Goal: Navigation & Orientation: Find specific page/section

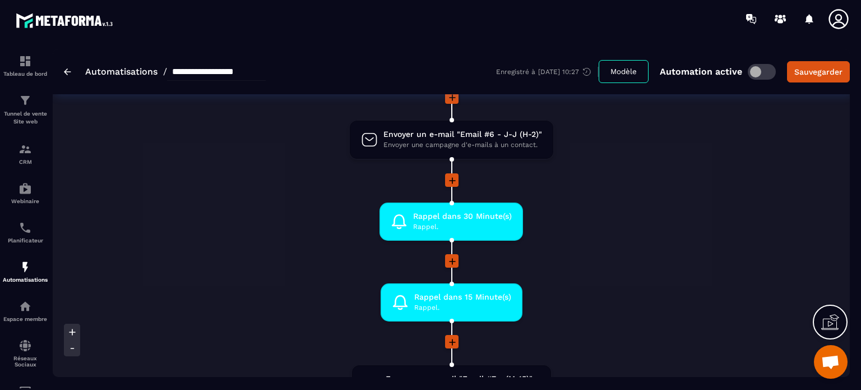
scroll to position [965, 0]
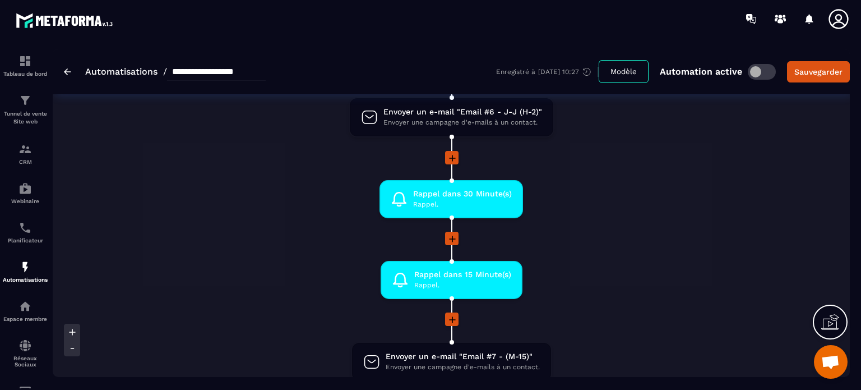
click at [451, 233] on icon at bounding box center [452, 238] width 11 height 11
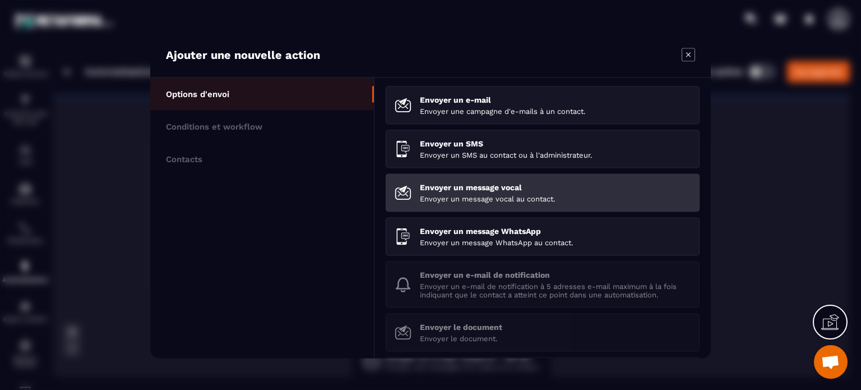
click at [464, 196] on p "Envoyer un message vocal au contact." at bounding box center [555, 198] width 271 height 8
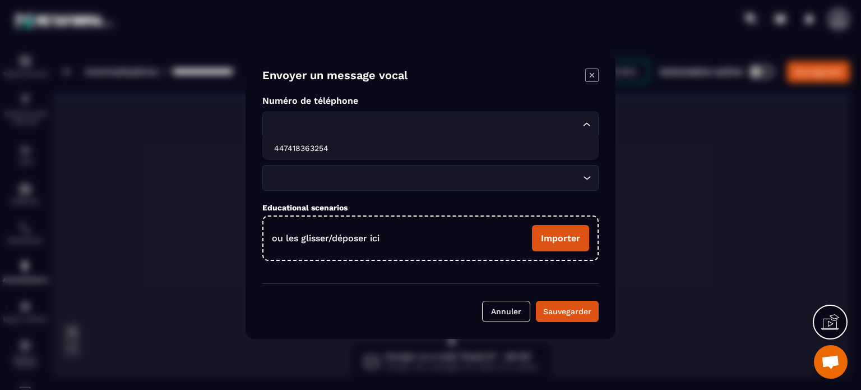
click at [330, 117] on div "Loading..." at bounding box center [430, 125] width 336 height 26
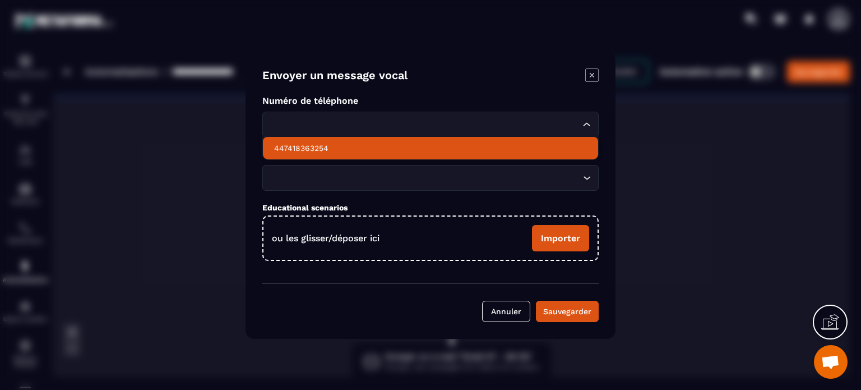
click at [319, 147] on p "447418363254" at bounding box center [430, 147] width 313 height 11
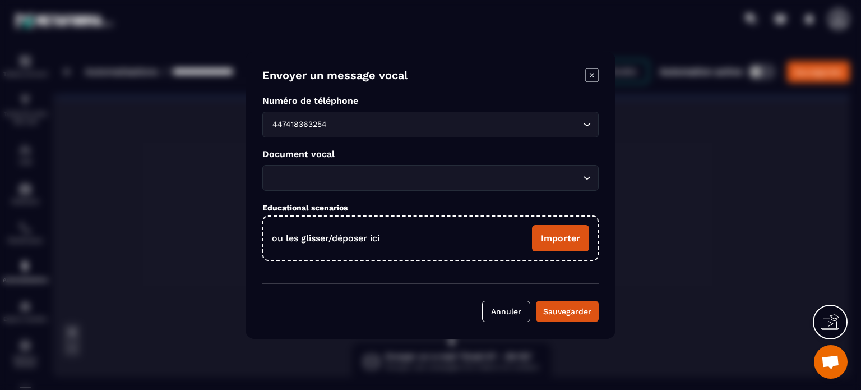
click at [328, 169] on div "Loading..." at bounding box center [430, 178] width 336 height 26
click at [311, 269] on form "Envoyer un message vocal Numéro de téléphone 447418363254 Loading... Document v…" at bounding box center [430, 194] width 336 height 253
click at [365, 236] on p "ou les glisser/déposer ici" at bounding box center [326, 238] width 108 height 11
click at [554, 251] on label "Importer" at bounding box center [560, 238] width 57 height 26
click at [0, 0] on input "Importer" at bounding box center [0, 0] width 0 height 0
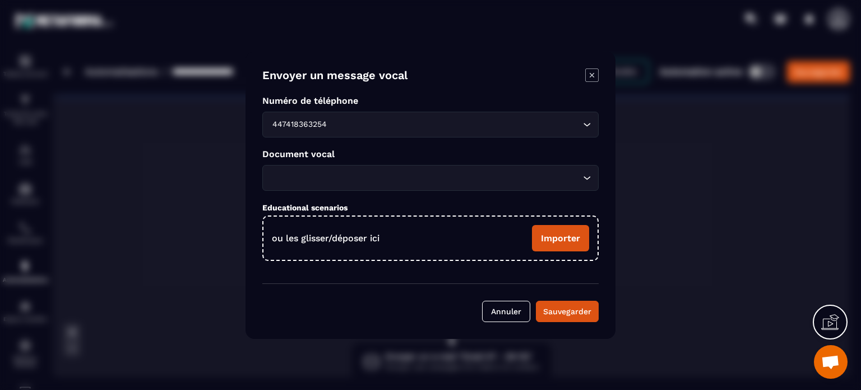
click at [555, 237] on label "Importer" at bounding box center [560, 238] width 57 height 26
click at [0, 0] on input "Importer" at bounding box center [0, 0] width 0 height 0
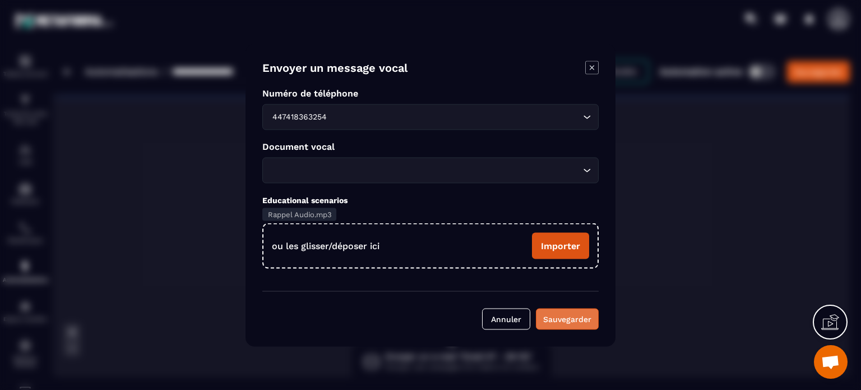
click at [577, 325] on button "Sauvegarder" at bounding box center [567, 318] width 63 height 21
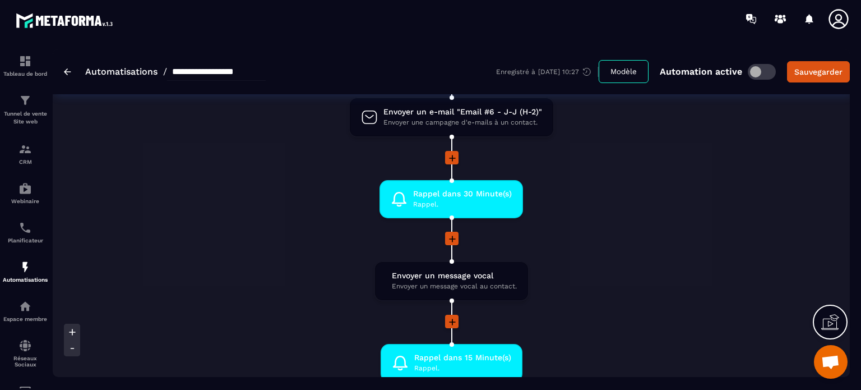
click at [479, 281] on span "Envoyer un message vocal au contact." at bounding box center [454, 286] width 125 height 11
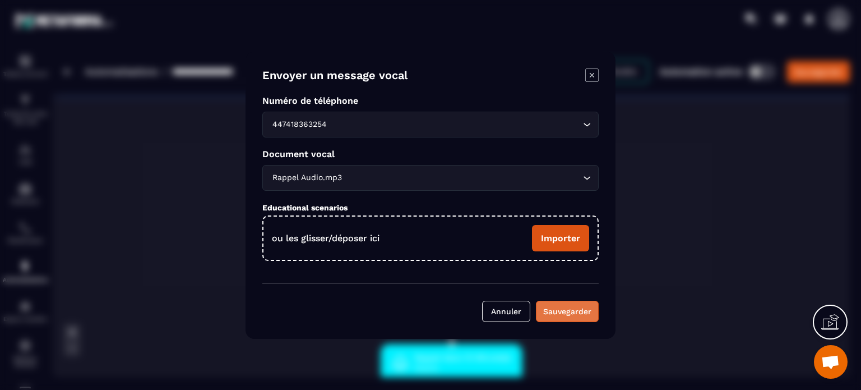
click at [574, 311] on div "Sauvegarder" at bounding box center [567, 311] width 48 height 11
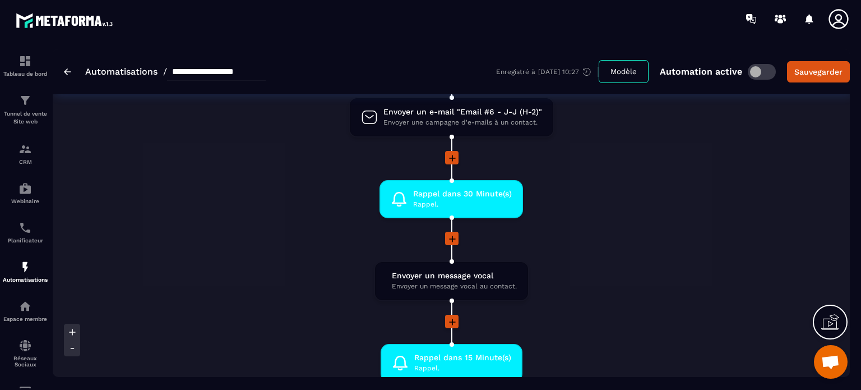
click at [253, 220] on li "Rappel dans 30 Minute(s) [PERSON_NAME]. drag-arrow" at bounding box center [452, 206] width 478 height 52
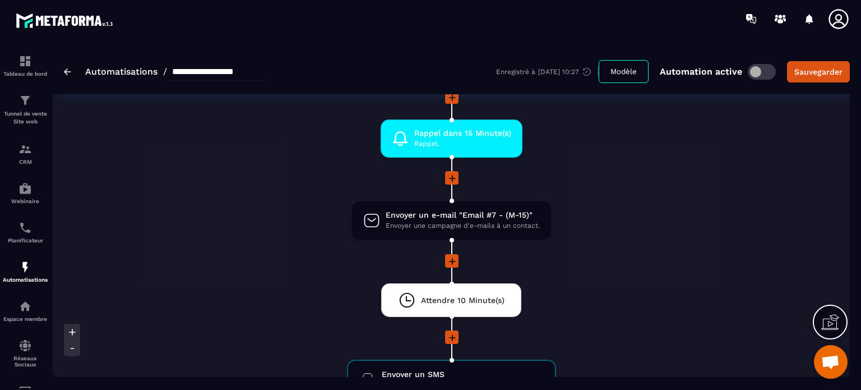
scroll to position [1166, 0]
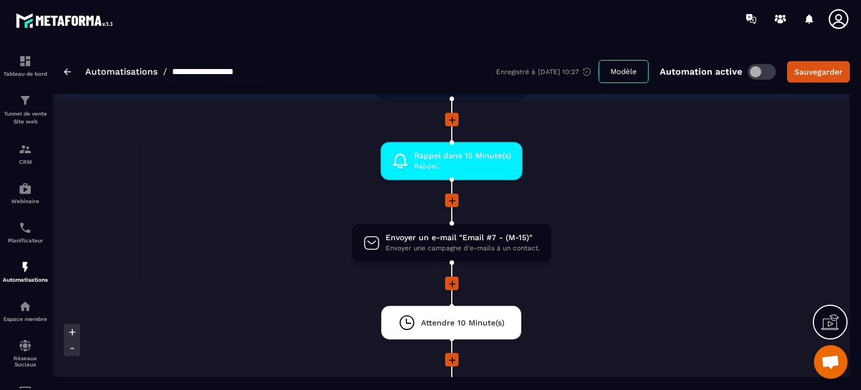
click at [660, 215] on li at bounding box center [452, 207] width 478 height 29
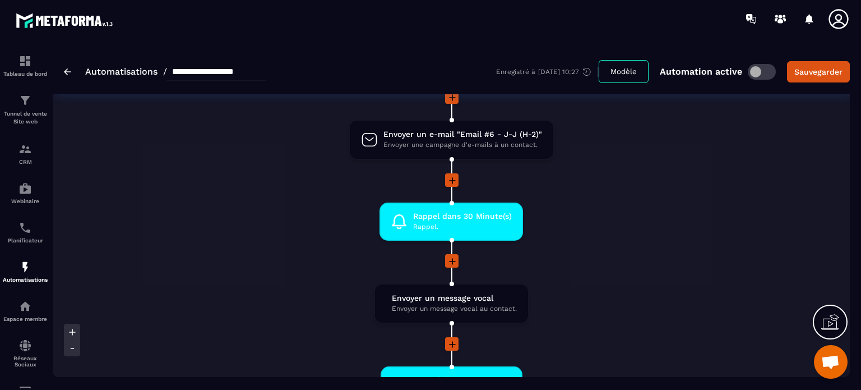
scroll to position [920, 0]
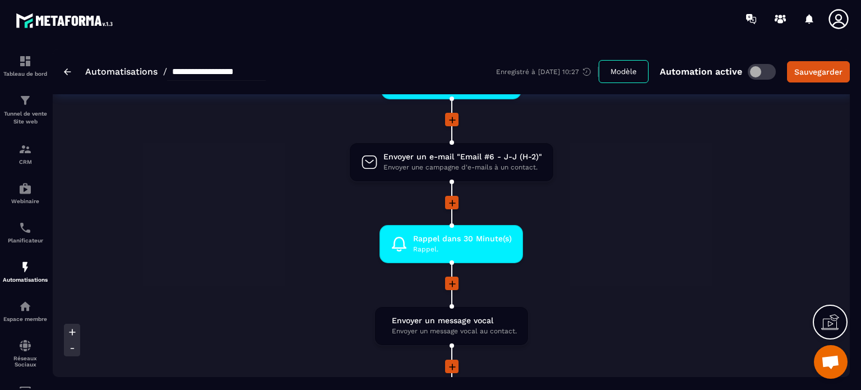
click at [307, 236] on li "Rappel dans 30 Minute(s) [PERSON_NAME]. drag-arrow" at bounding box center [452, 251] width 478 height 52
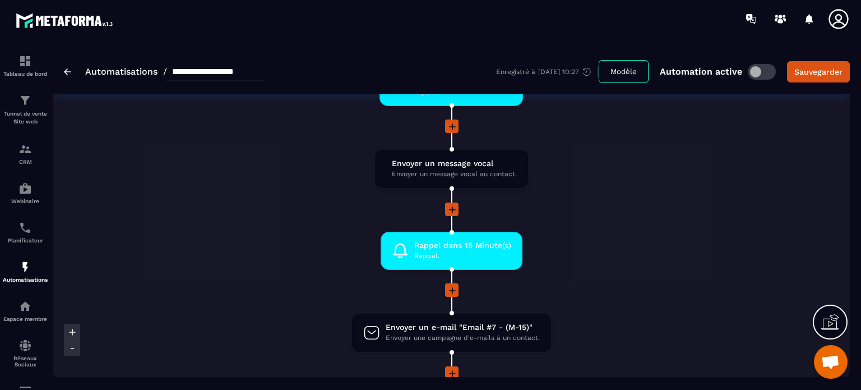
scroll to position [1099, 0]
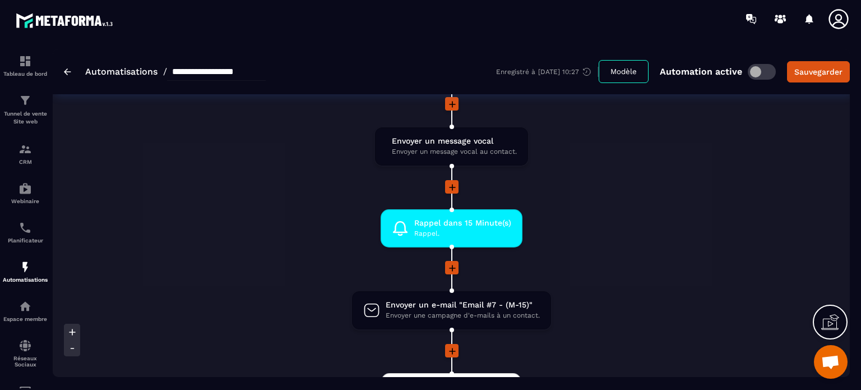
click at [626, 283] on li at bounding box center [452, 275] width 478 height 29
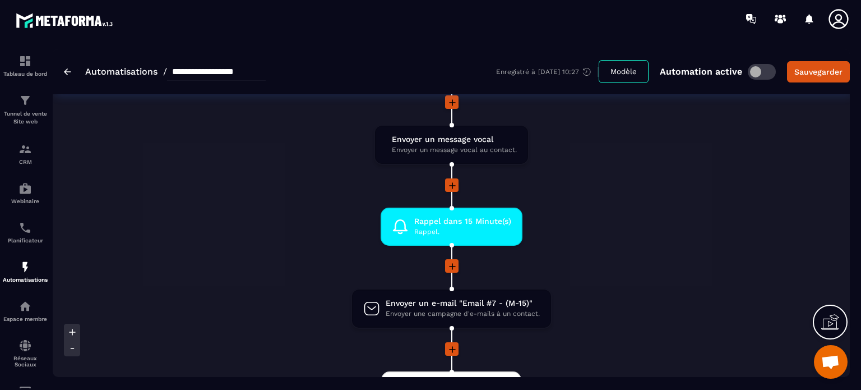
scroll to position [1122, 0]
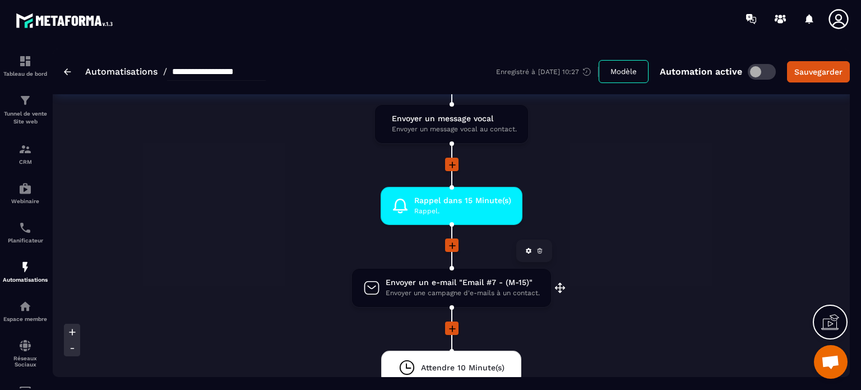
click at [454, 280] on span "Envoyer un e-mail "Email #7 - (M-15)"" at bounding box center [463, 282] width 154 height 11
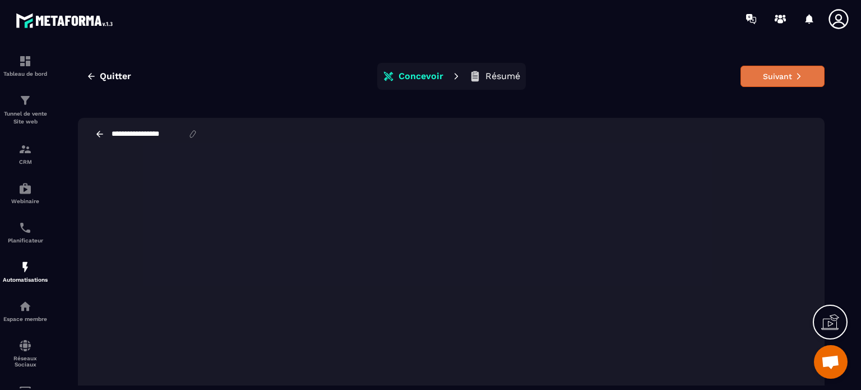
click at [776, 75] on button "Suivant" at bounding box center [783, 76] width 84 height 21
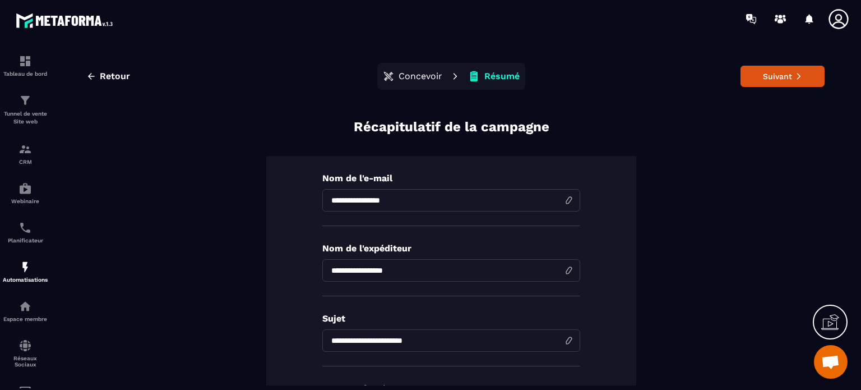
click at [776, 75] on button "Suivant" at bounding box center [783, 76] width 84 height 21
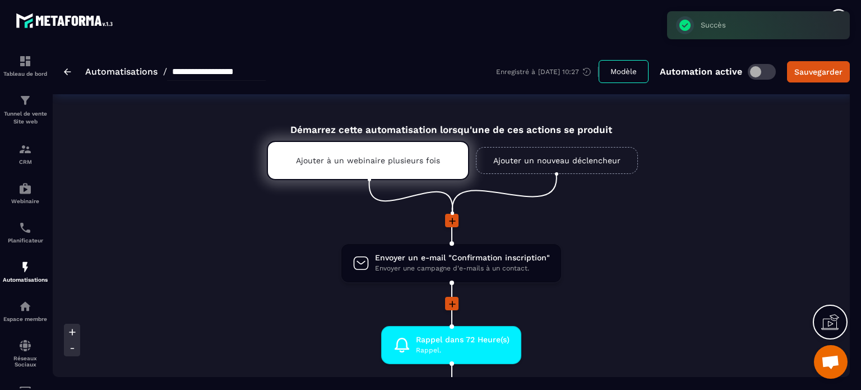
click at [625, 257] on li "Envoyer un e-mail "Confirmation inscription" Envoyer une campagne d'e-mails à u…" at bounding box center [452, 270] width 478 height 54
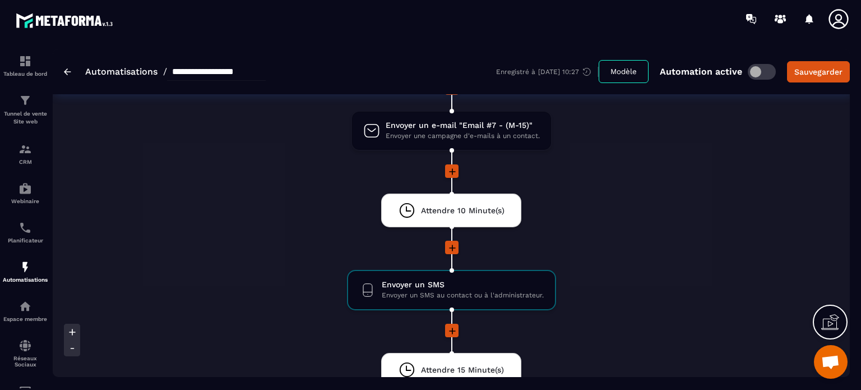
scroll to position [1256, 0]
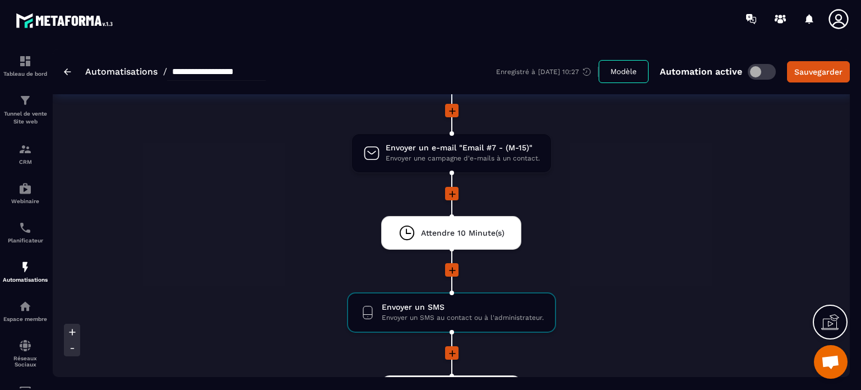
click at [620, 273] on div at bounding box center [452, 270] width 478 height 15
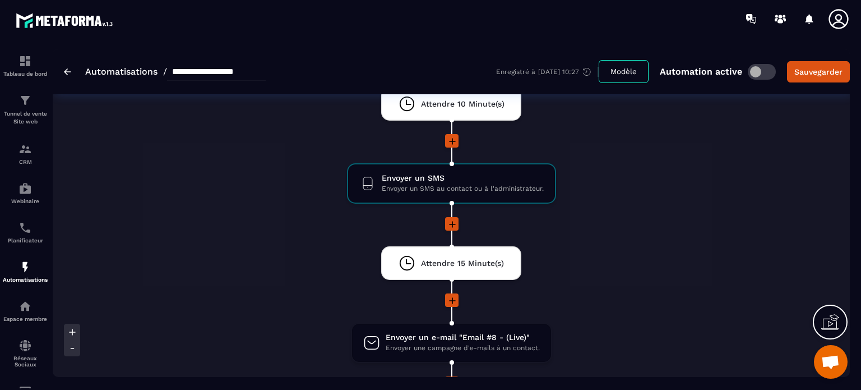
scroll to position [1391, 0]
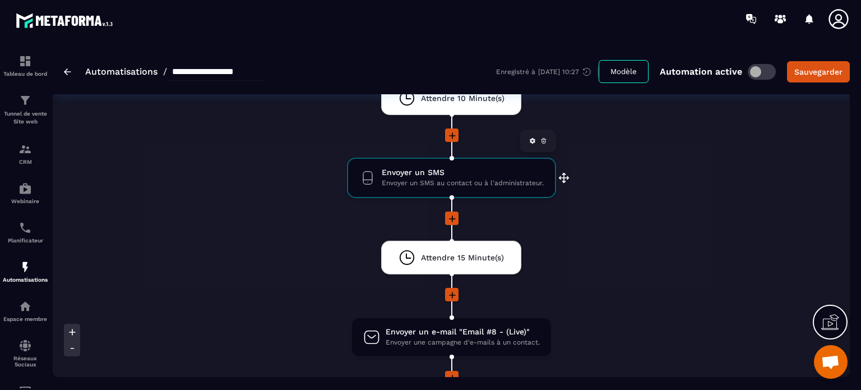
click at [433, 178] on span "Envoyer un SMS au contact ou à l'administrateur." at bounding box center [463, 183] width 162 height 11
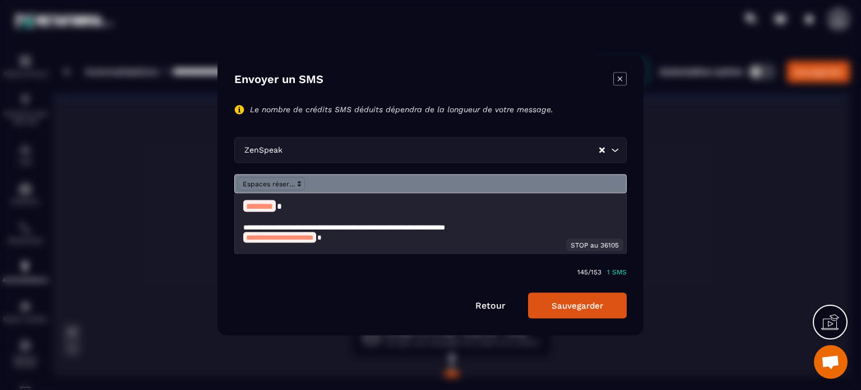
click at [624, 78] on icon "Modal window" at bounding box center [620, 78] width 13 height 13
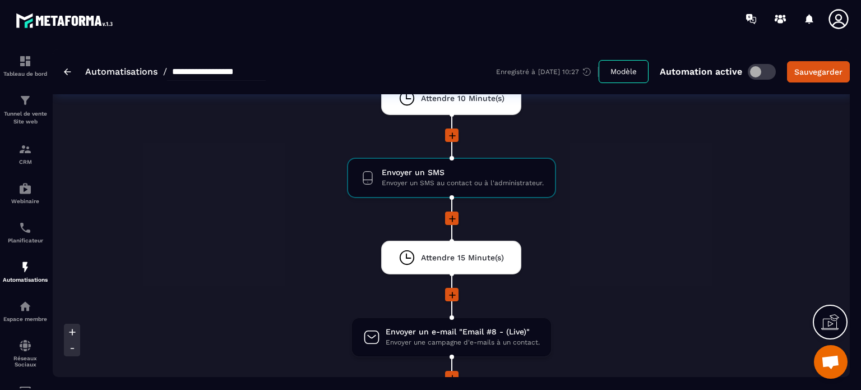
click at [619, 253] on li "Attendre 15 Minute(s) drag-arrow" at bounding box center [452, 264] width 478 height 47
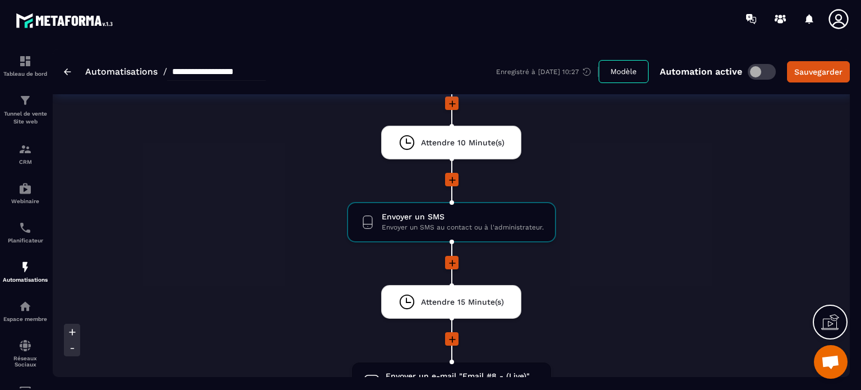
scroll to position [1346, 0]
click at [509, 269] on icon at bounding box center [509, 269] width 1 height 1
click at [440, 371] on span "Envoyer un e-mail "Email #8 - (Live)"" at bounding box center [463, 376] width 154 height 11
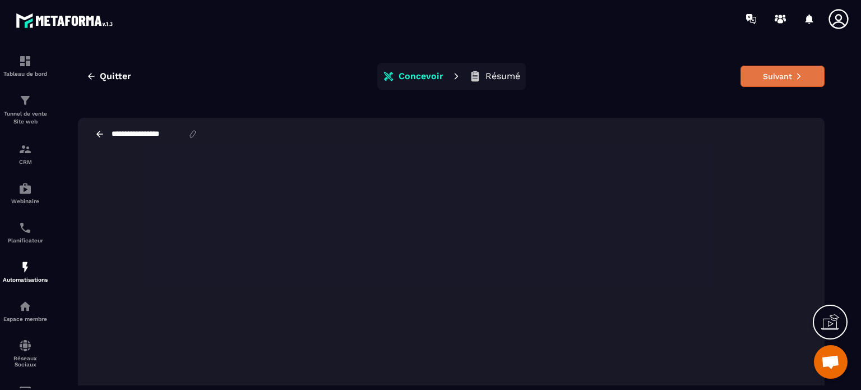
click at [776, 76] on button "Suivant" at bounding box center [783, 76] width 84 height 21
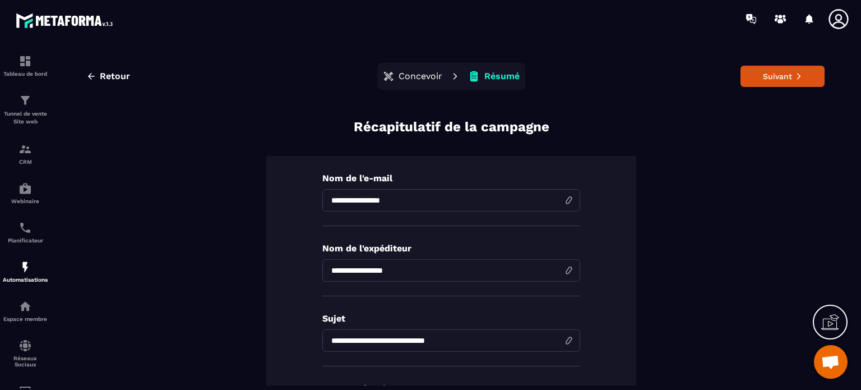
click at [776, 76] on button "Suivant" at bounding box center [783, 76] width 84 height 21
click at [778, 76] on icon at bounding box center [783, 77] width 10 height 10
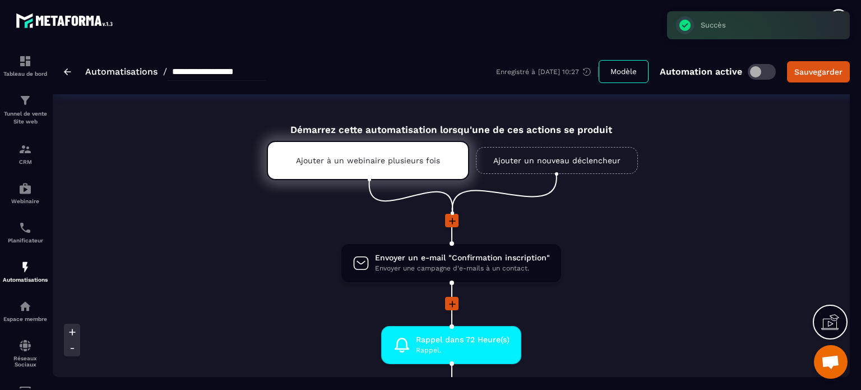
click at [658, 285] on li "Envoyer un e-mail "Confirmation inscription" Envoyer une campagne d'e-mails à u…" at bounding box center [452, 270] width 478 height 54
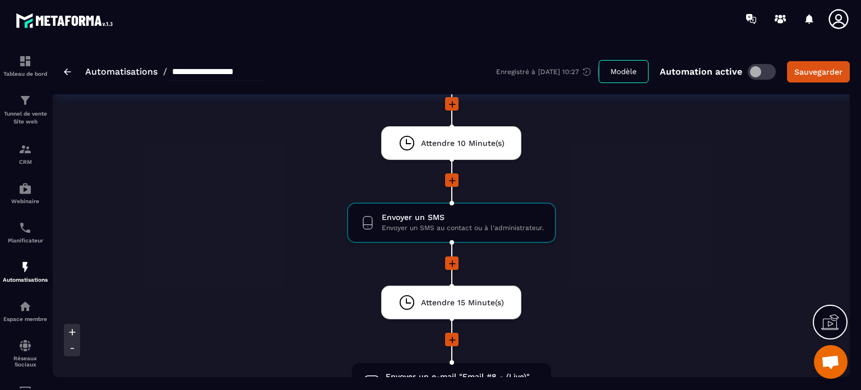
scroll to position [1368, 0]
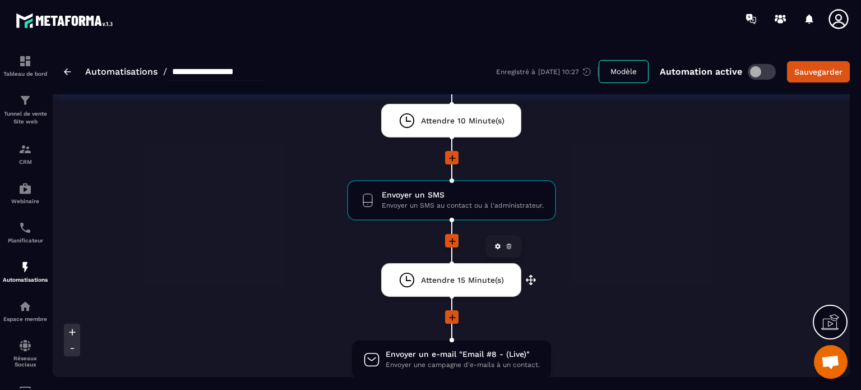
click at [446, 275] on span "Attendre 15 Minute(s)" at bounding box center [462, 280] width 83 height 11
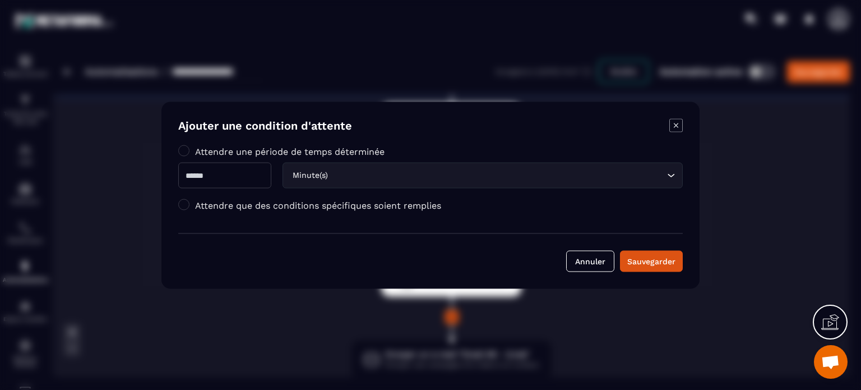
drag, startPoint x: 233, startPoint y: 174, endPoint x: 175, endPoint y: 185, distance: 59.3
click at [175, 185] on div "Ajouter une condition d'attente Attendre une période de temps déterminée ** Min…" at bounding box center [431, 195] width 538 height 187
type input "*"
click at [655, 259] on div "Sauvegarder" at bounding box center [652, 260] width 48 height 11
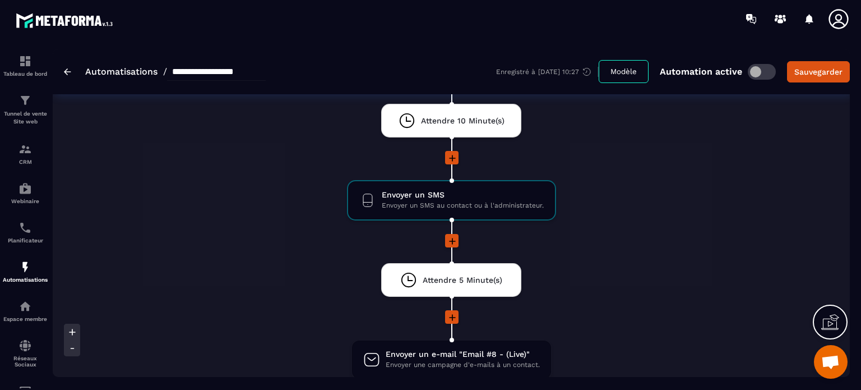
click at [651, 237] on div at bounding box center [452, 241] width 478 height 15
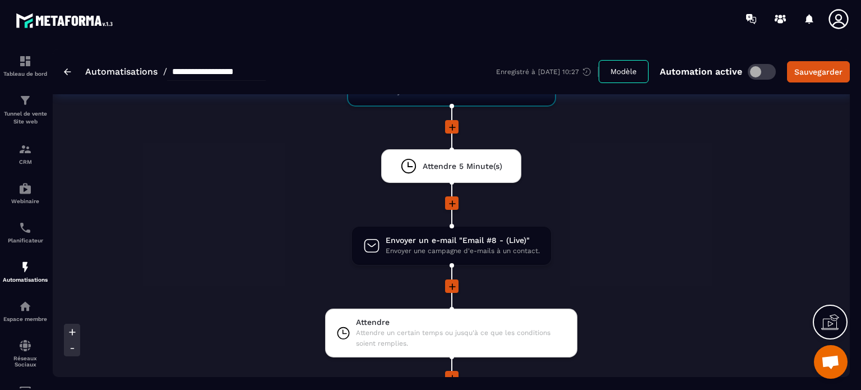
scroll to position [1525, 0]
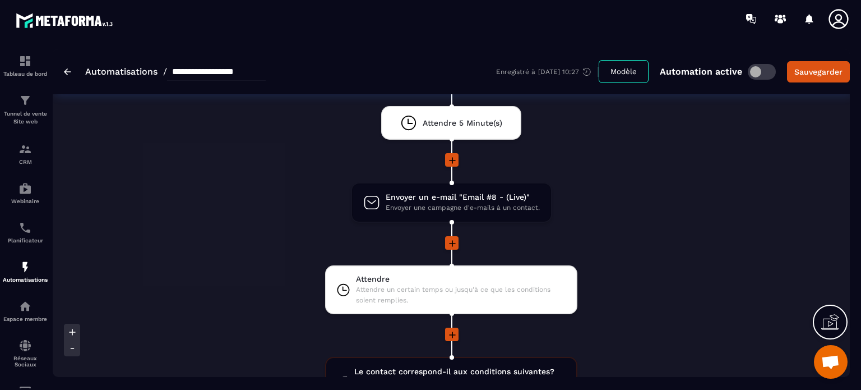
click at [454, 239] on icon at bounding box center [452, 243] width 11 height 11
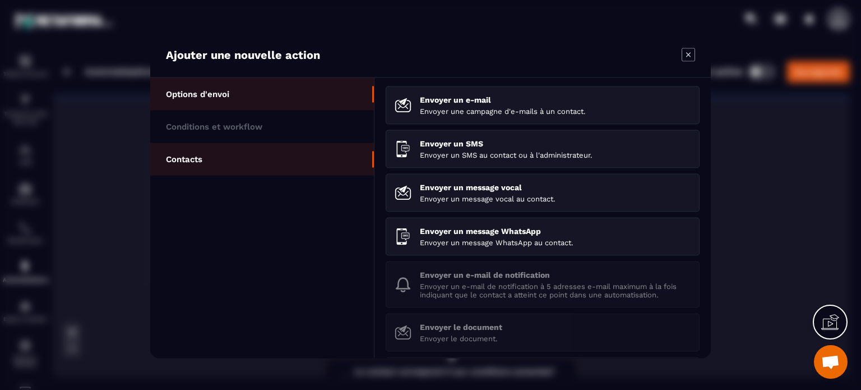
click at [253, 143] on li "Contacts" at bounding box center [262, 158] width 224 height 33
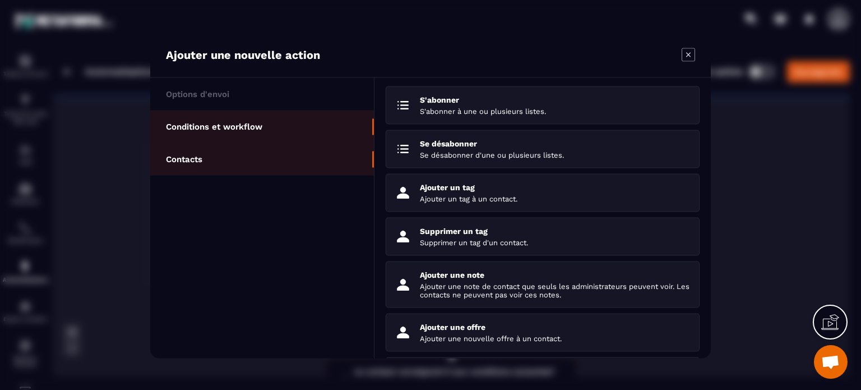
click at [253, 134] on li "Conditions et workflow" at bounding box center [262, 126] width 224 height 33
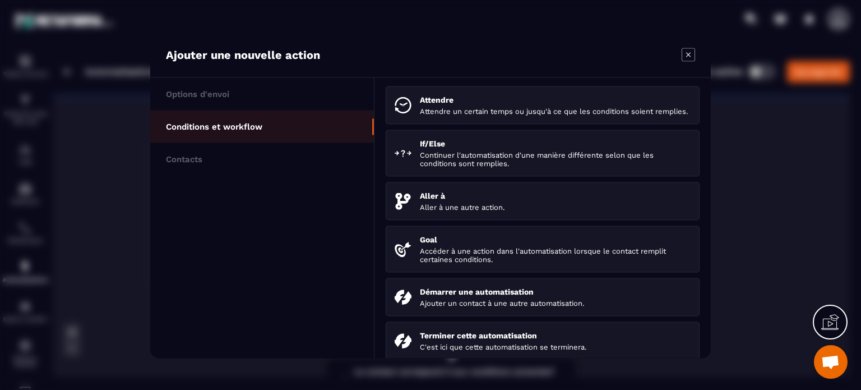
click at [682, 48] on icon "Modal window" at bounding box center [688, 54] width 13 height 13
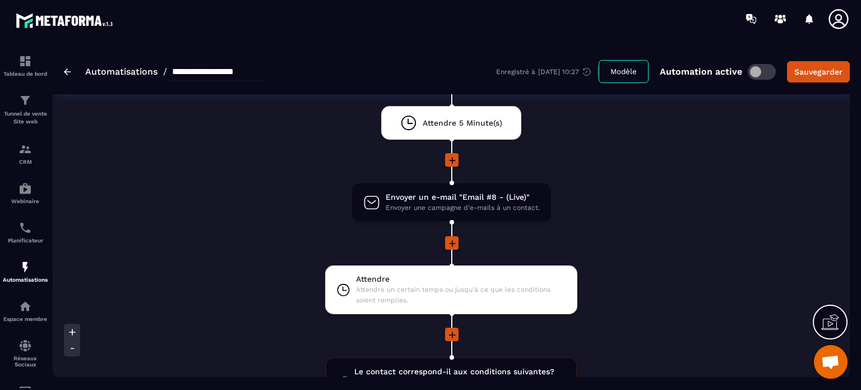
click at [657, 300] on li "Attendre Attendre un certain temps ou jusqu'à ce que les conditions soient remp…" at bounding box center [452, 296] width 478 height 62
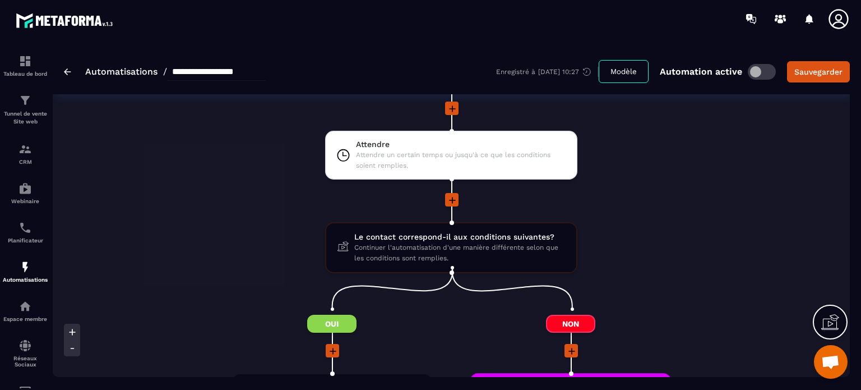
scroll to position [1638, 0]
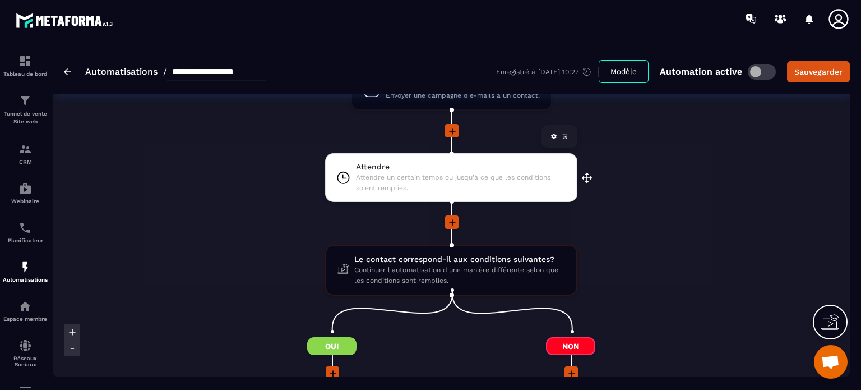
click at [427, 163] on span "Attendre" at bounding box center [461, 167] width 210 height 11
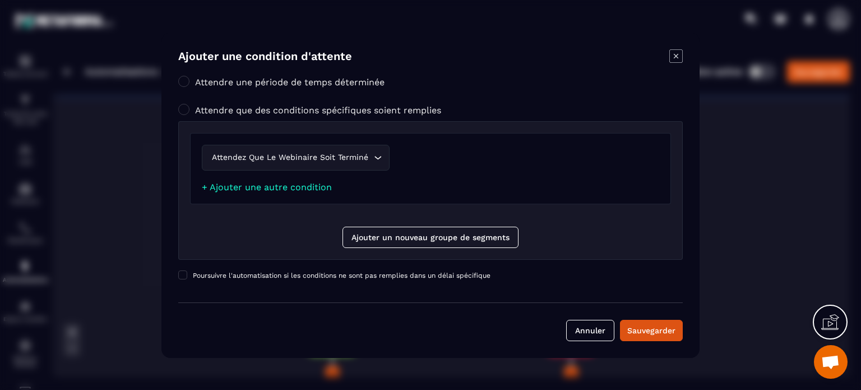
click at [677, 58] on icon "Modal window" at bounding box center [676, 55] width 13 height 13
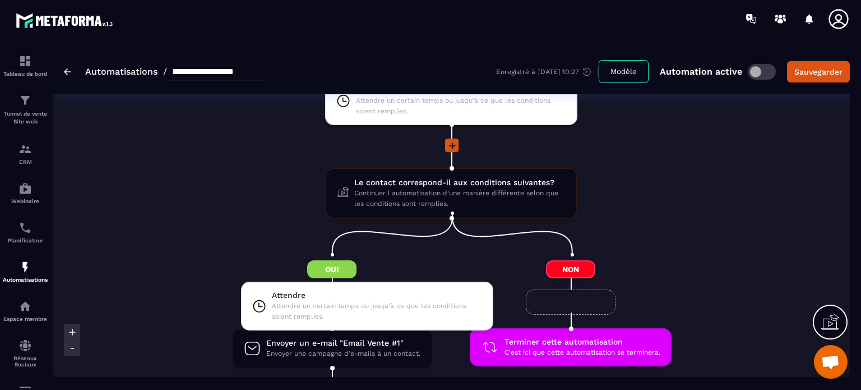
scroll to position [1705, 0]
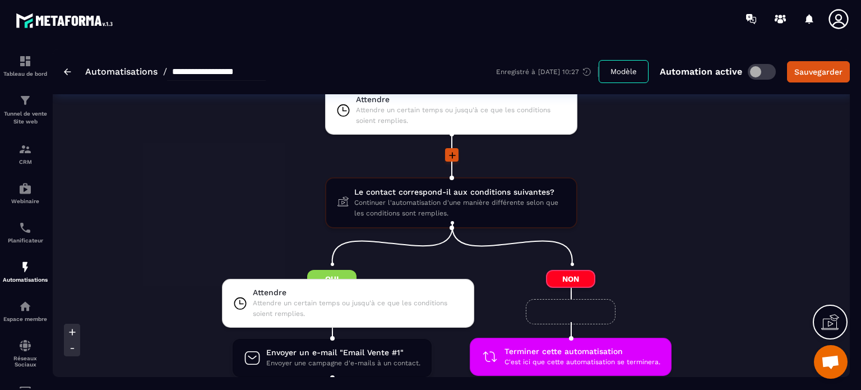
drag, startPoint x: 418, startPoint y: 106, endPoint x: 314, endPoint y: 304, distance: 223.8
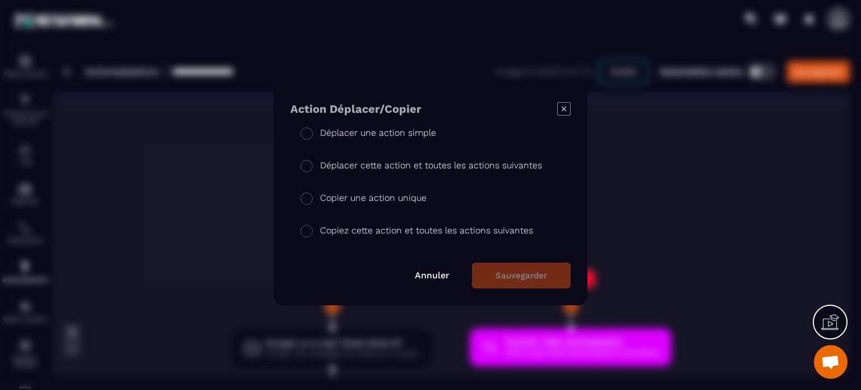
click at [385, 131] on p "Déplacer une action simple" at bounding box center [378, 132] width 116 height 13
click at [537, 282] on button "Sauvegarder" at bounding box center [521, 275] width 99 height 26
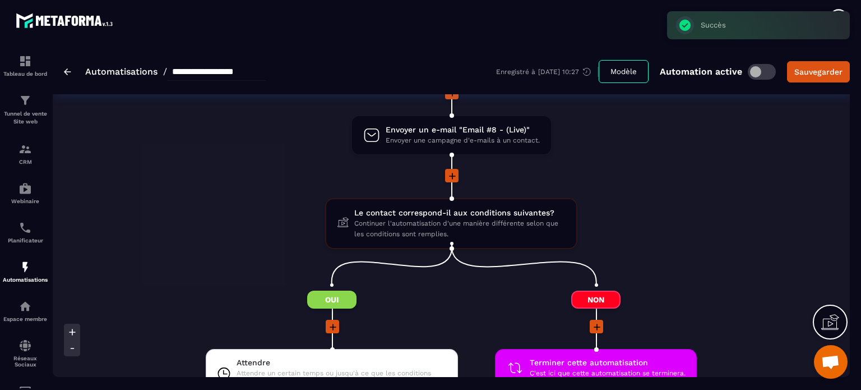
scroll to position [1570, 0]
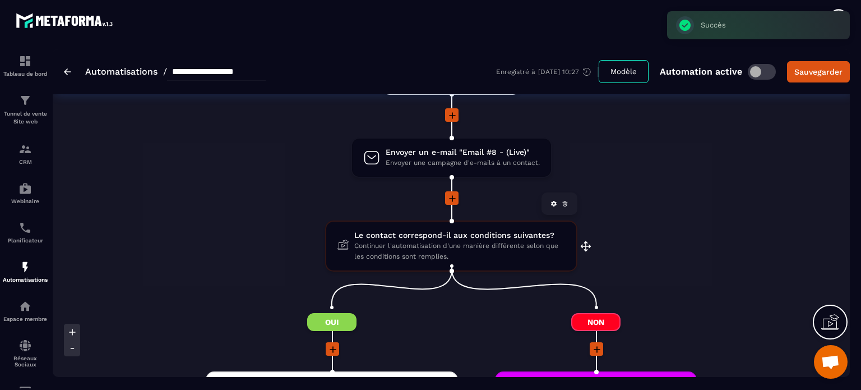
click at [413, 232] on span "Le contact correspond-il aux conditions suivantes?" at bounding box center [459, 235] width 211 height 11
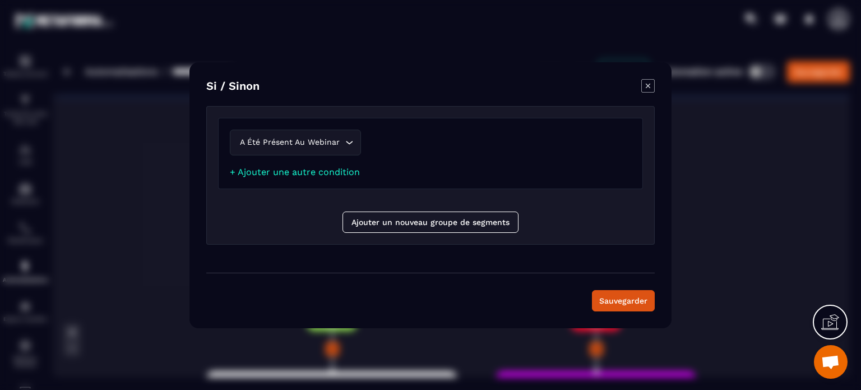
click at [642, 289] on div "Sauvegarder" at bounding box center [430, 292] width 449 height 39
click at [633, 296] on button "Sauvegarder" at bounding box center [623, 300] width 63 height 21
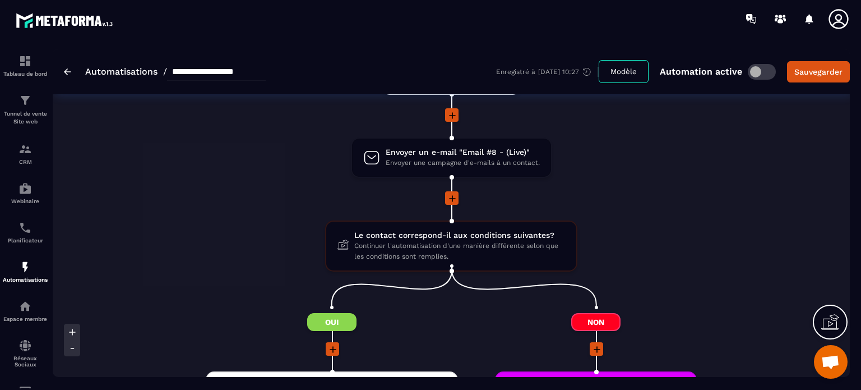
click at [664, 214] on li at bounding box center [451, 205] width 528 height 29
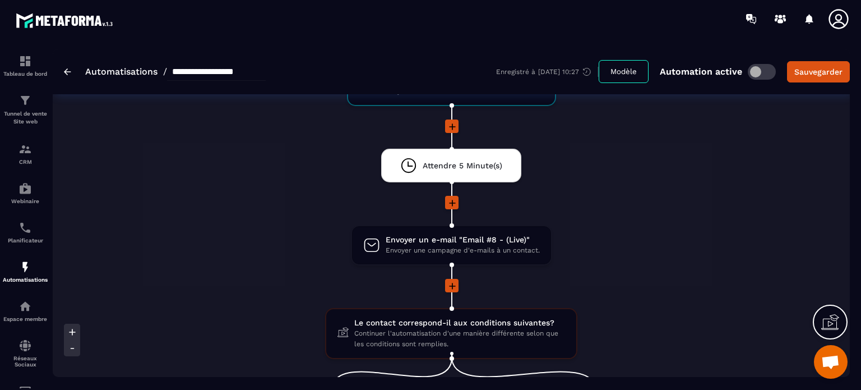
scroll to position [1481, 0]
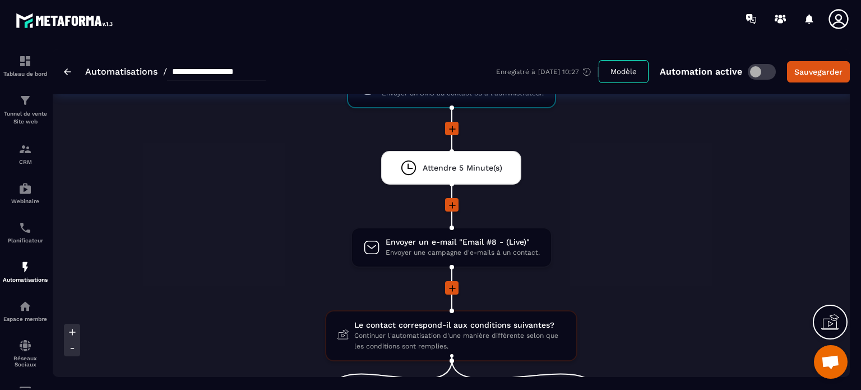
click at [453, 285] on icon at bounding box center [452, 288] width 7 height 7
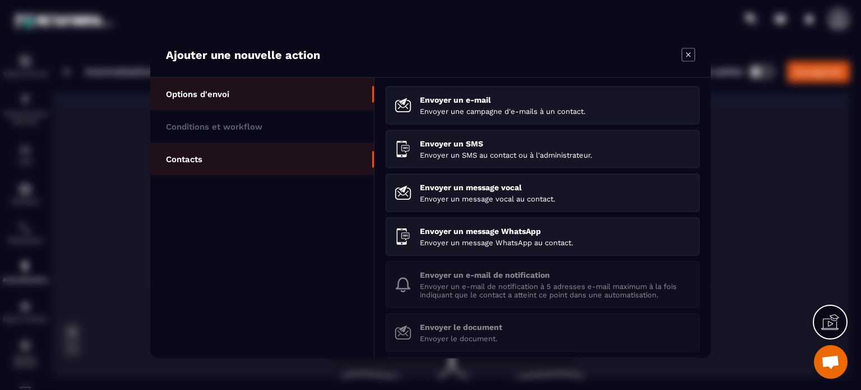
click at [249, 142] on li "Contacts" at bounding box center [262, 158] width 224 height 33
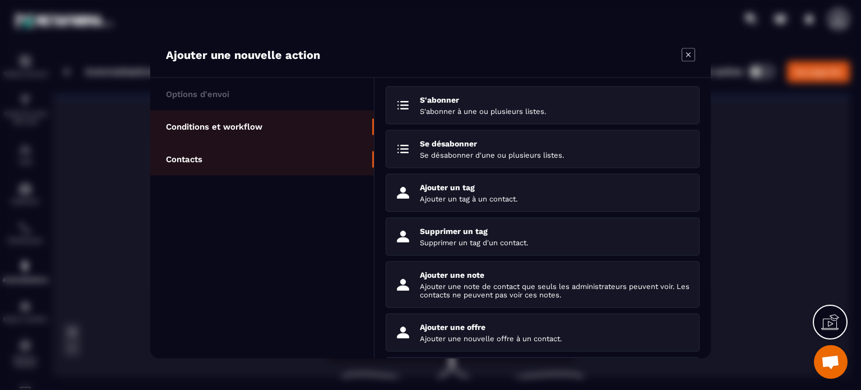
click at [263, 126] on li "Conditions et workflow" at bounding box center [262, 126] width 224 height 33
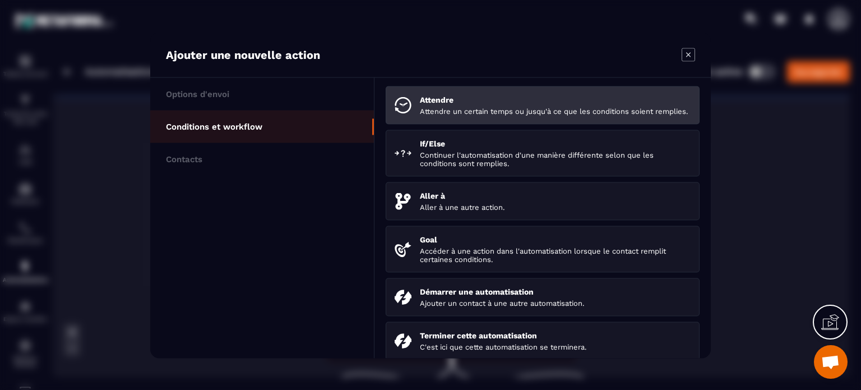
click at [512, 124] on li "Attendre Attendre un certain temps ou jusqu'à ce que les conditions soient remp…" at bounding box center [543, 105] width 314 height 38
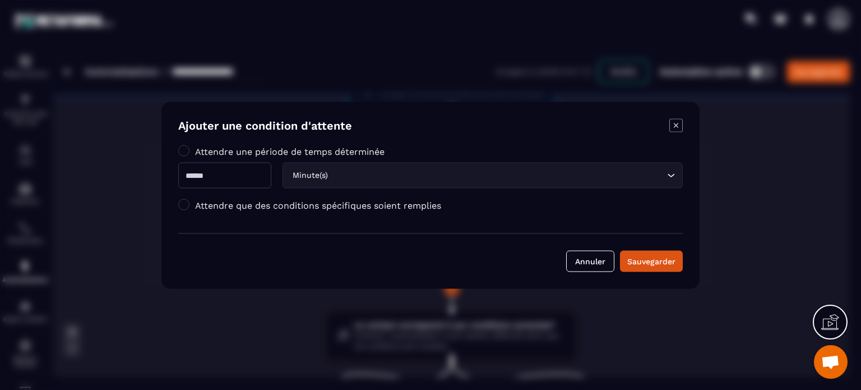
click at [271, 177] on input "Modal window" at bounding box center [224, 175] width 93 height 26
type input "**"
click at [658, 263] on div "Sauvegarder" at bounding box center [652, 260] width 48 height 11
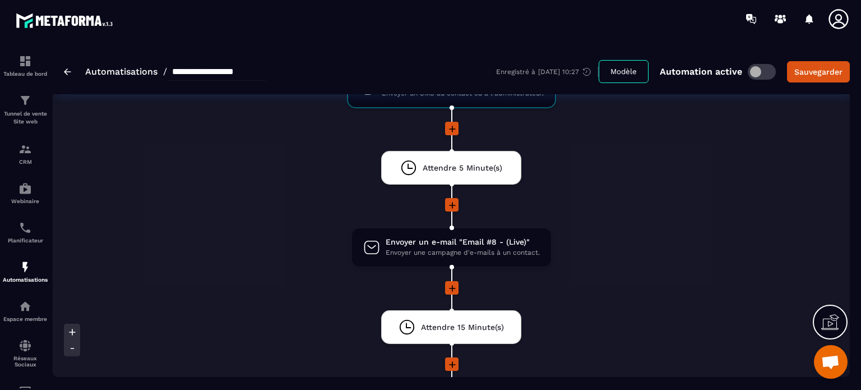
click at [661, 244] on li "Envoyer un e-mail "Email #8 - (Live)" Envoyer une campagne d'e-mails à un conta…" at bounding box center [451, 254] width 528 height 54
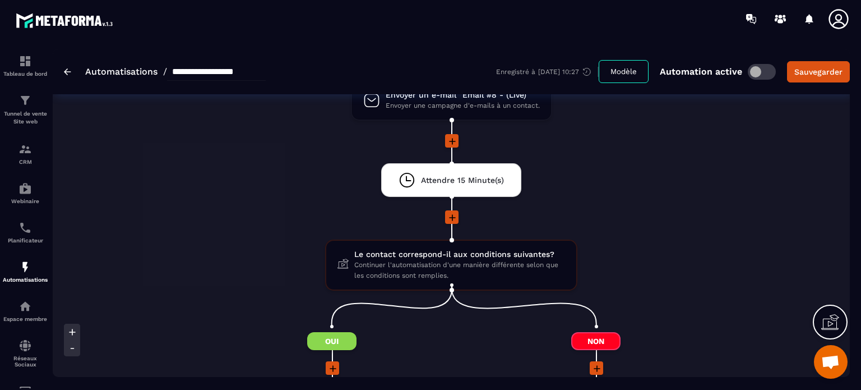
scroll to position [1727, 0]
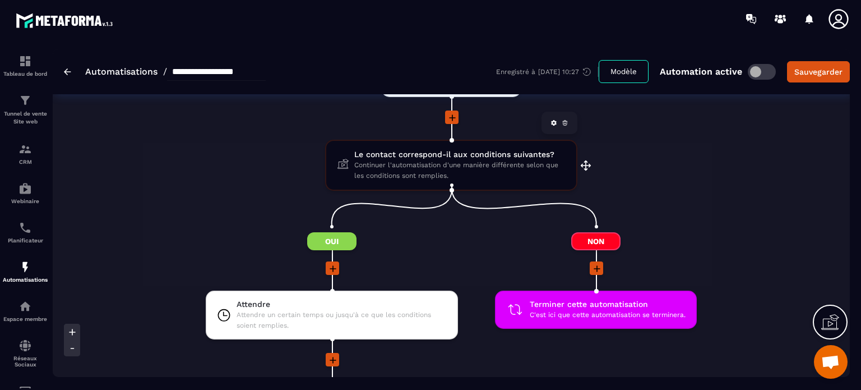
click at [400, 160] on span "Continuer l'automatisation d'une manière différente selon que les conditions so…" at bounding box center [459, 170] width 211 height 21
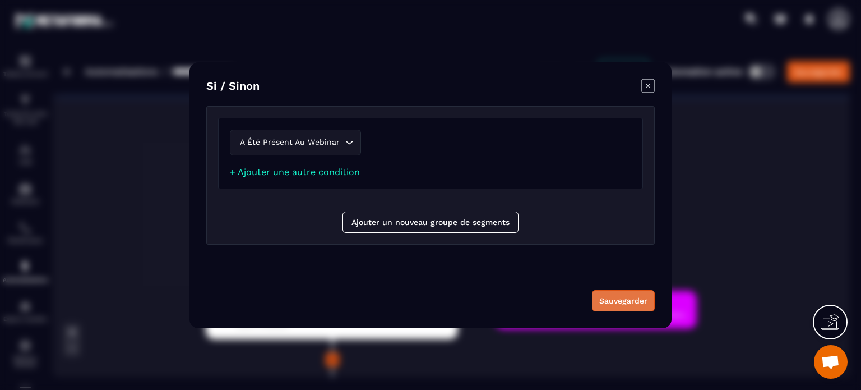
click at [628, 301] on button "Sauvegarder" at bounding box center [623, 300] width 63 height 21
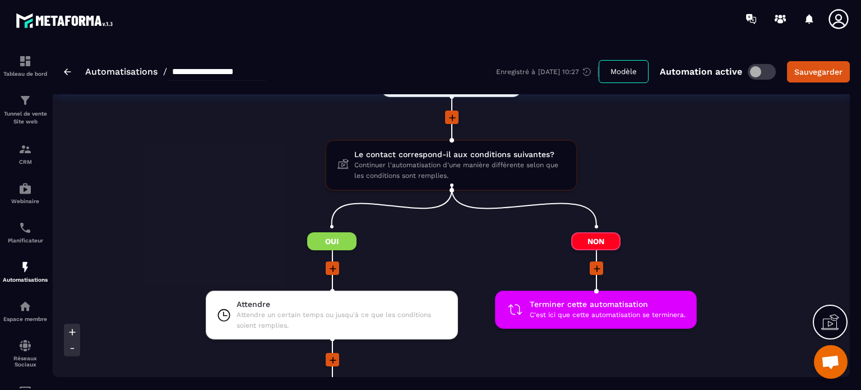
click at [499, 261] on div at bounding box center [596, 268] width 202 height 15
click at [65, 72] on img at bounding box center [67, 71] width 7 height 7
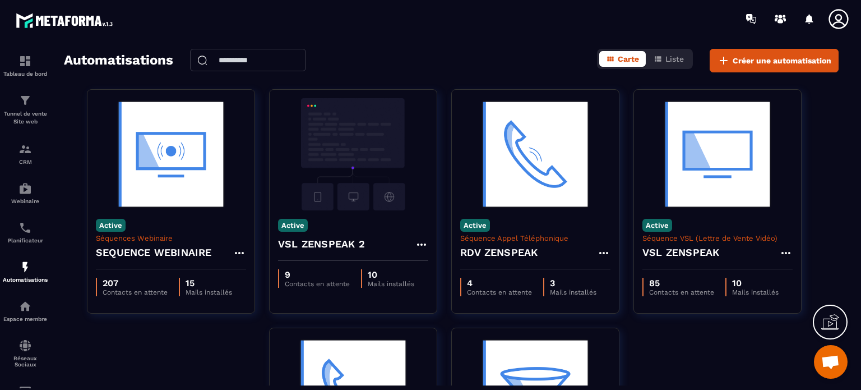
click at [698, 345] on div "Active Séquences Webinaire SEQUENCE WEBINAIRE 207 Contacts en attente 15 Mails …" at bounding box center [451, 327] width 775 height 477
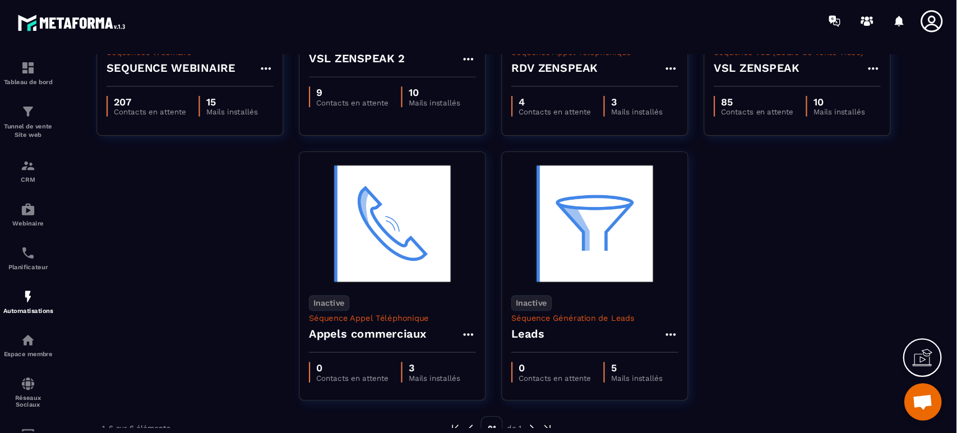
scroll to position [190, 0]
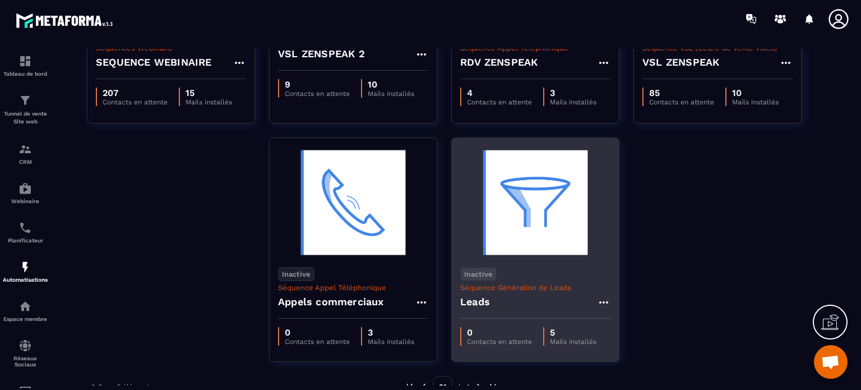
click at [496, 223] on img at bounding box center [535, 202] width 150 height 112
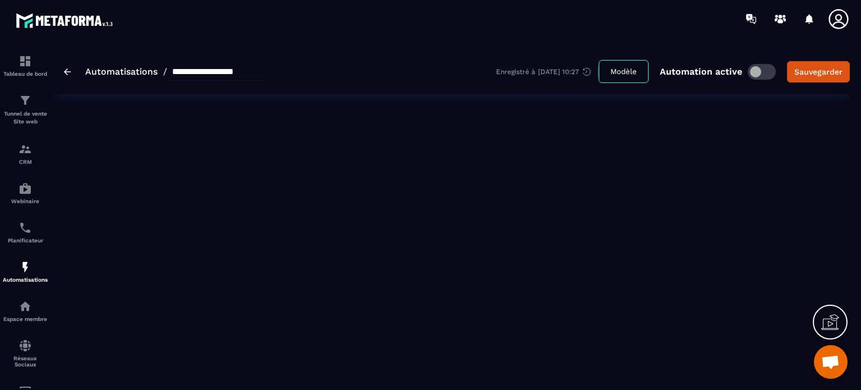
type input "*****"
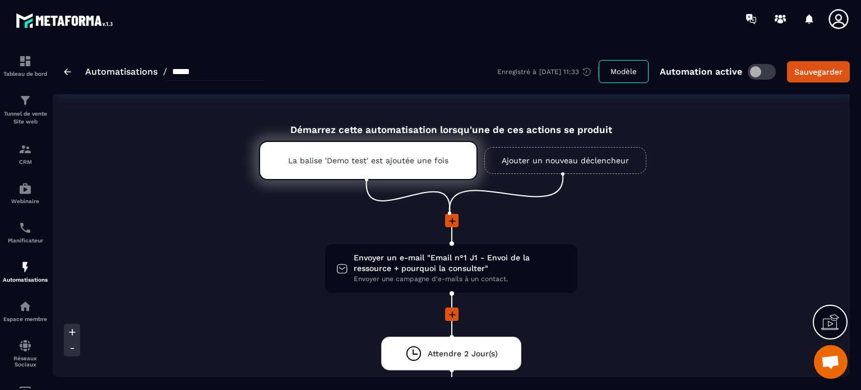
click at [626, 67] on button "Modèle" at bounding box center [624, 71] width 50 height 23
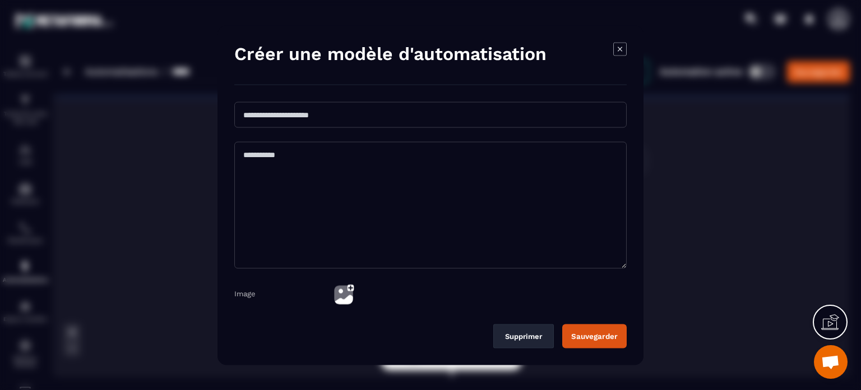
click at [620, 51] on icon "Modal window" at bounding box center [620, 48] width 13 height 13
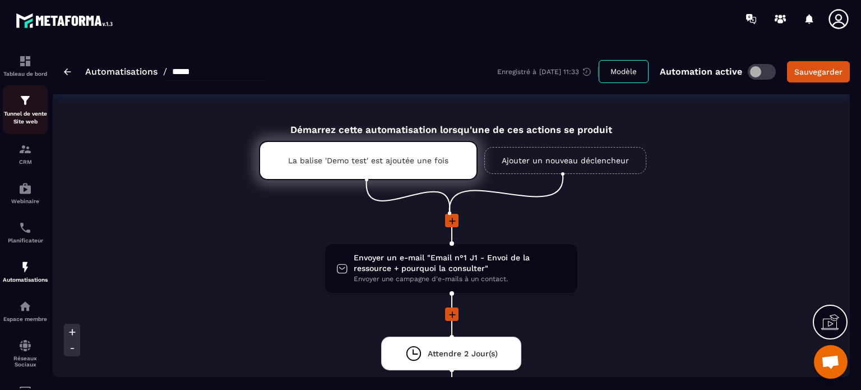
click at [31, 101] on img at bounding box center [25, 100] width 13 height 13
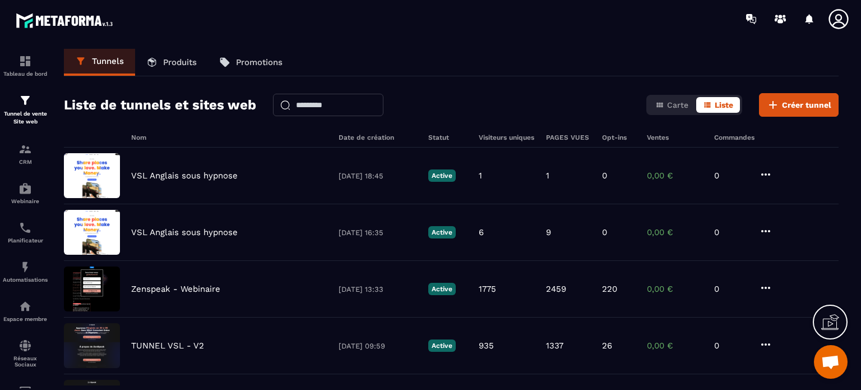
click at [837, 20] on icon at bounding box center [839, 19] width 20 height 20
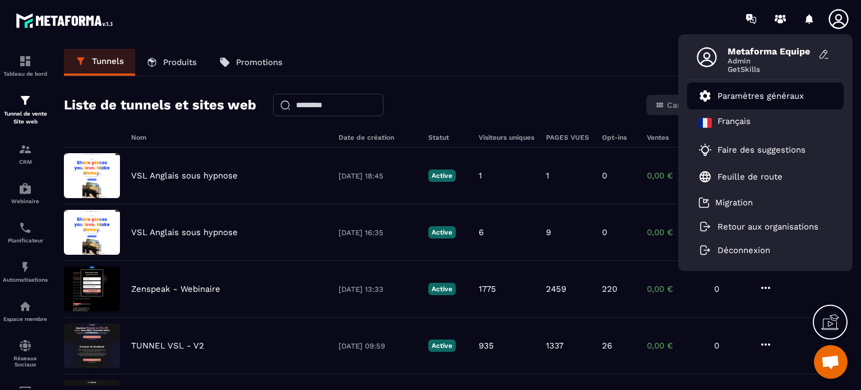
click at [783, 91] on p "Paramètres généraux" at bounding box center [761, 96] width 86 height 10
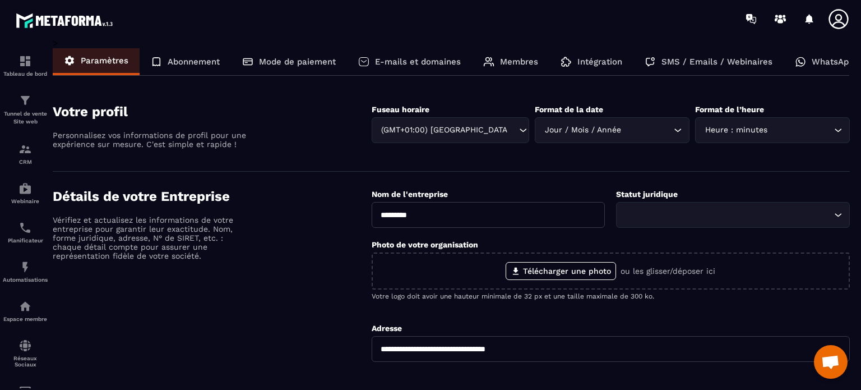
click at [812, 61] on p "WhatsApp" at bounding box center [833, 62] width 42 height 10
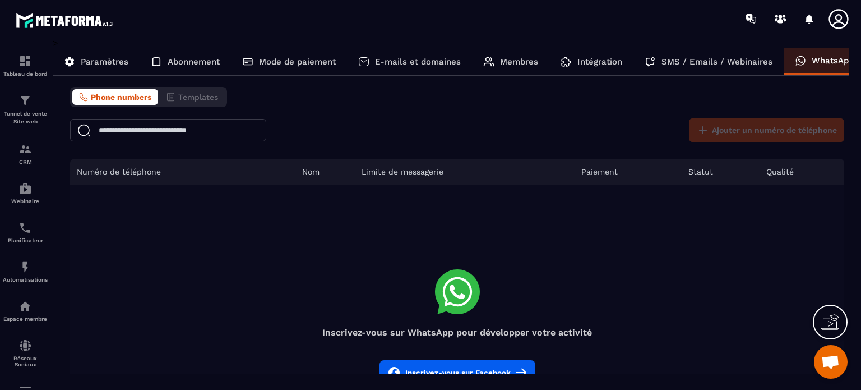
click at [116, 96] on span "Phone numbers" at bounding box center [121, 97] width 61 height 9
click at [21, 108] on div "Tunnel de vente Site web" at bounding box center [25, 110] width 45 height 32
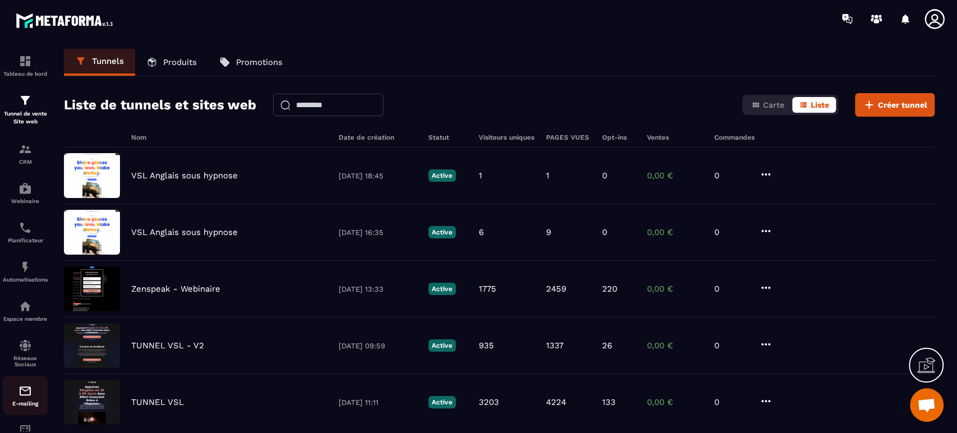
drag, startPoint x: 861, startPoint y: 10, endPoint x: 29, endPoint y: 396, distance: 917.3
click at [29, 389] on div "E-mailing" at bounding box center [25, 395] width 45 height 22
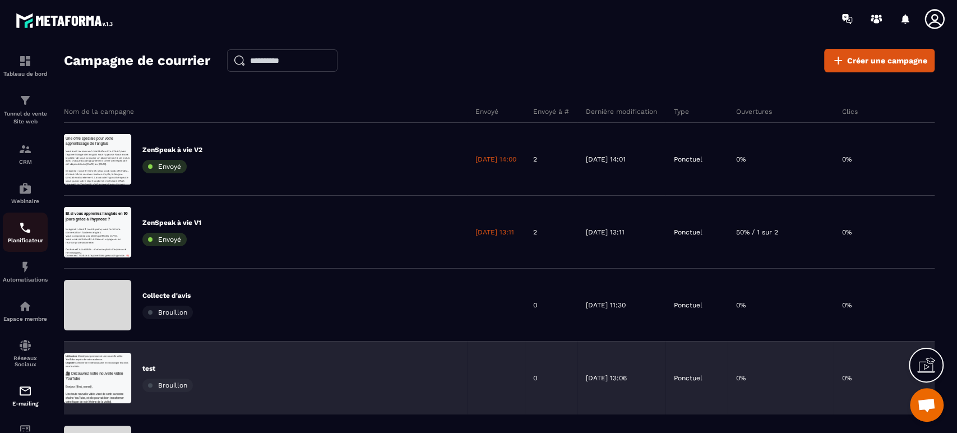
click at [32, 238] on p "Planificateur" at bounding box center [25, 240] width 45 height 6
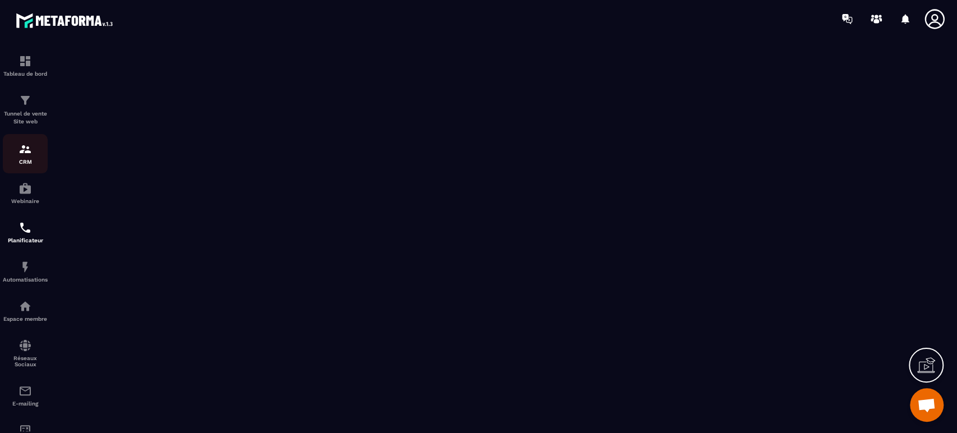
click at [28, 159] on p "CRM" at bounding box center [25, 162] width 45 height 6
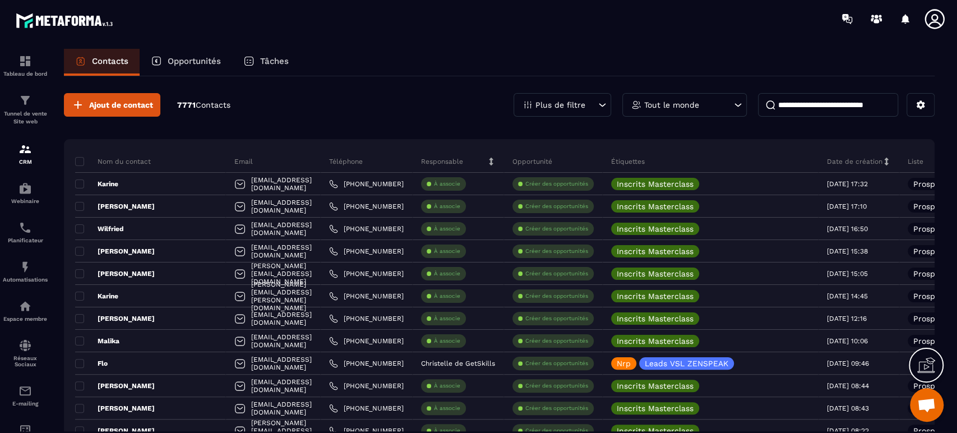
click at [25, 193] on img at bounding box center [25, 188] width 13 height 13
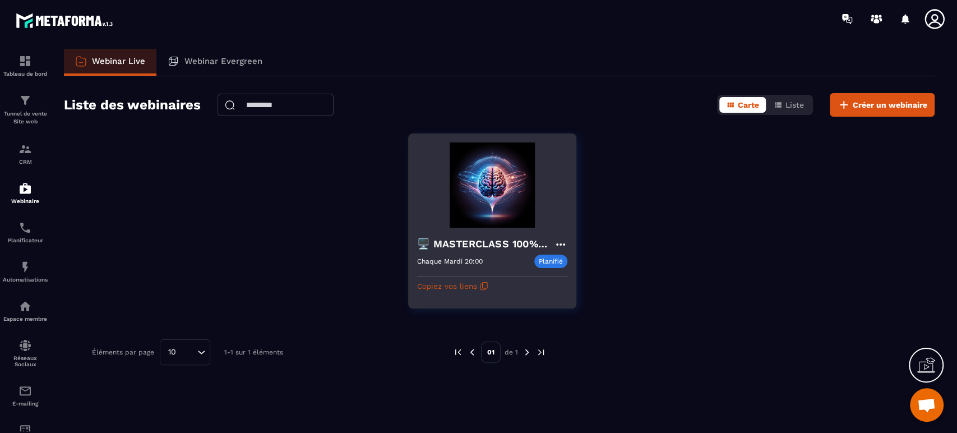
click at [470, 196] on img at bounding box center [492, 184] width 150 height 85
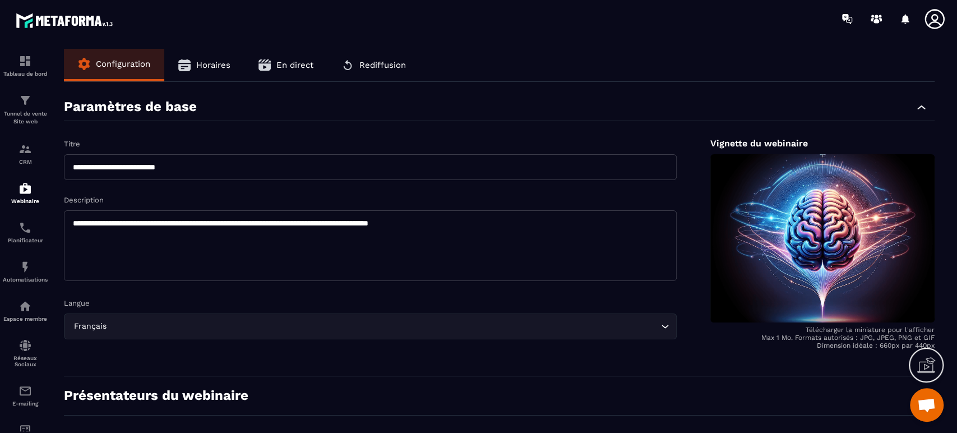
click at [225, 64] on span "Horaires" at bounding box center [213, 65] width 34 height 10
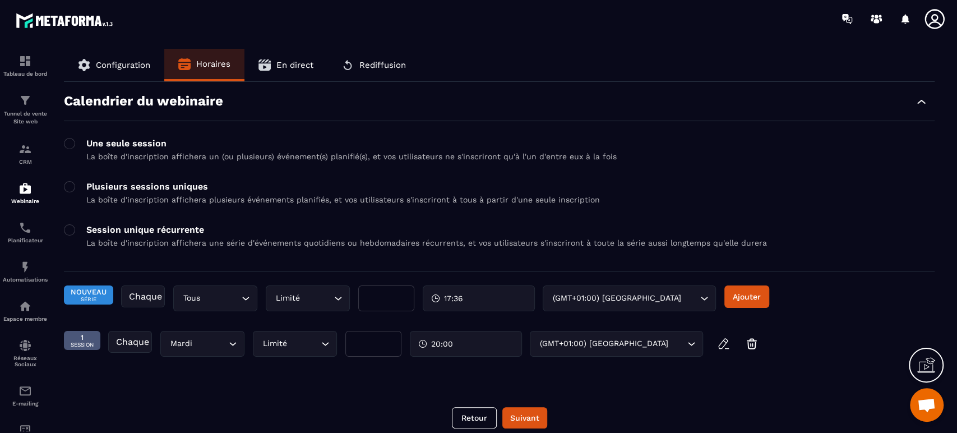
click at [302, 73] on button "En direct" at bounding box center [286, 65] width 83 height 33
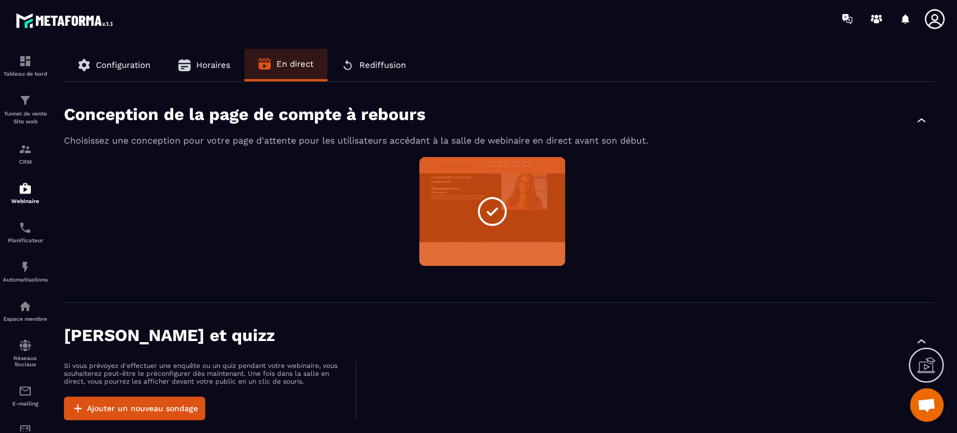
click at [299, 282] on div "Conception de la page de compte à rebours Choisissez une conception pour votre …" at bounding box center [499, 192] width 871 height 221
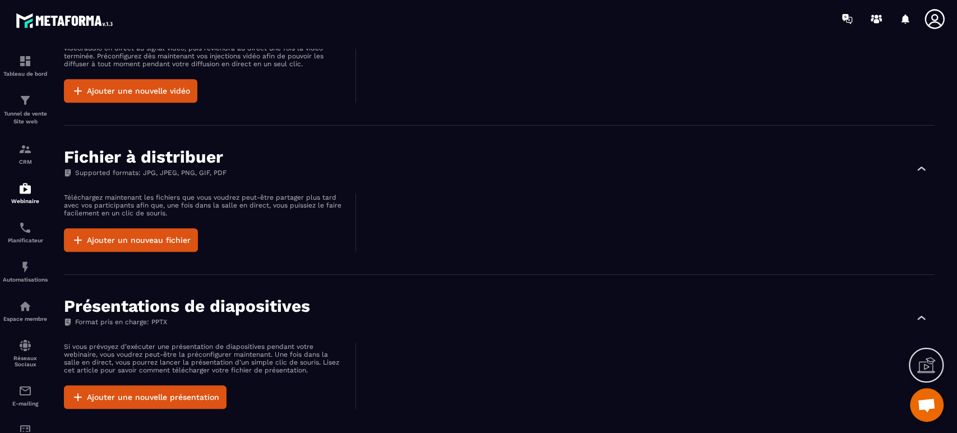
scroll to position [693, 0]
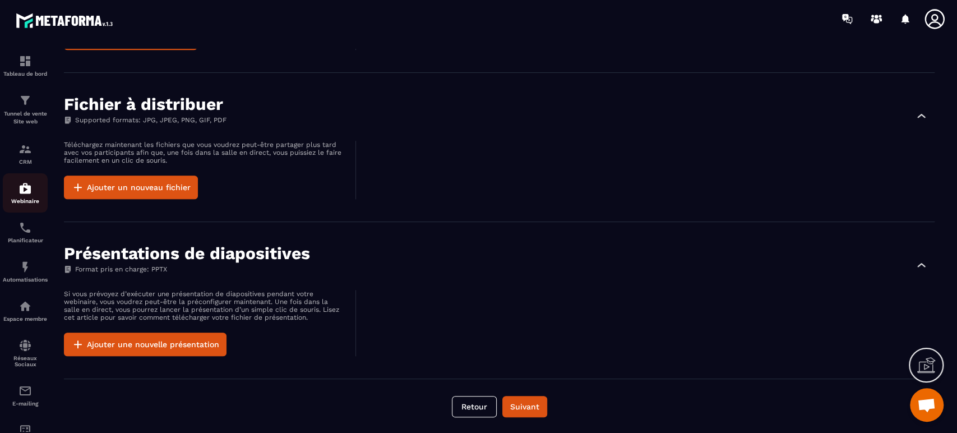
click at [31, 188] on img at bounding box center [25, 188] width 13 height 13
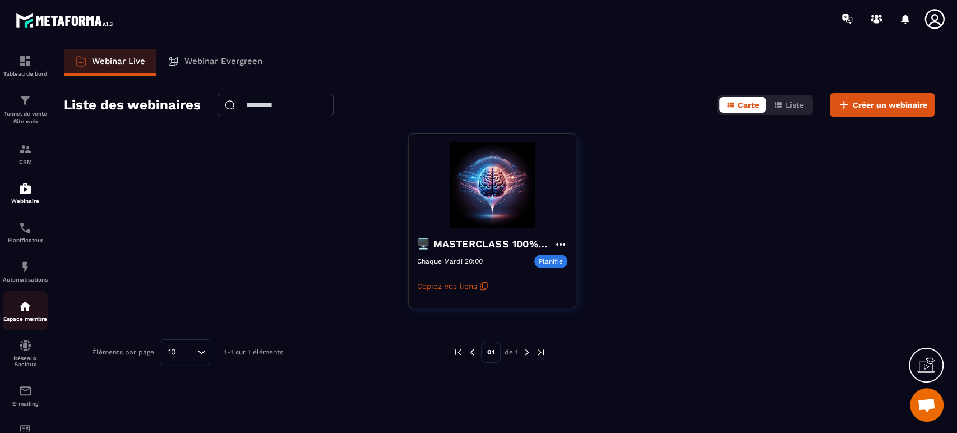
click at [22, 313] on img at bounding box center [25, 305] width 13 height 13
